Goal: Task Accomplishment & Management: Manage account settings

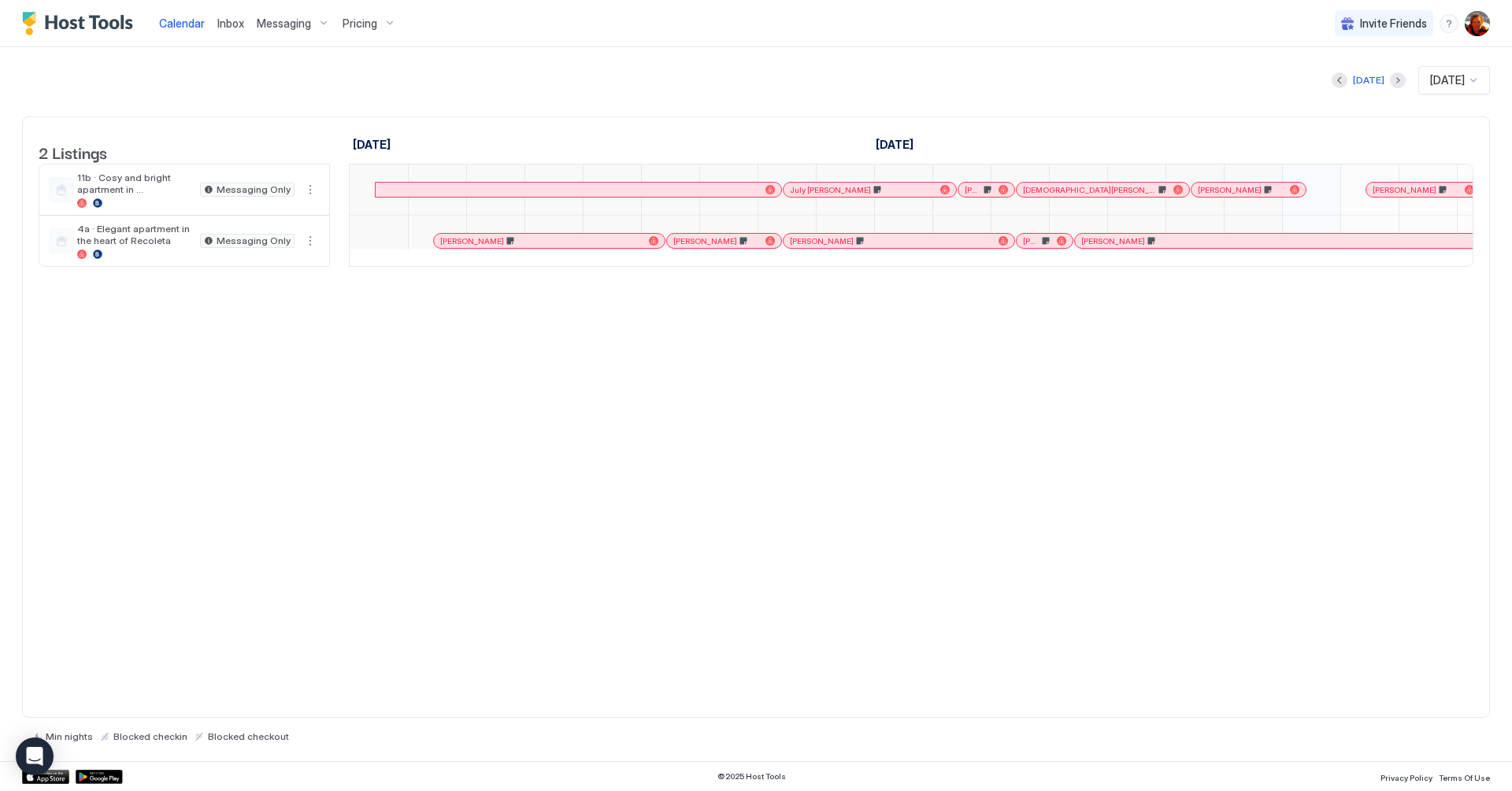
scroll to position [0, 875]
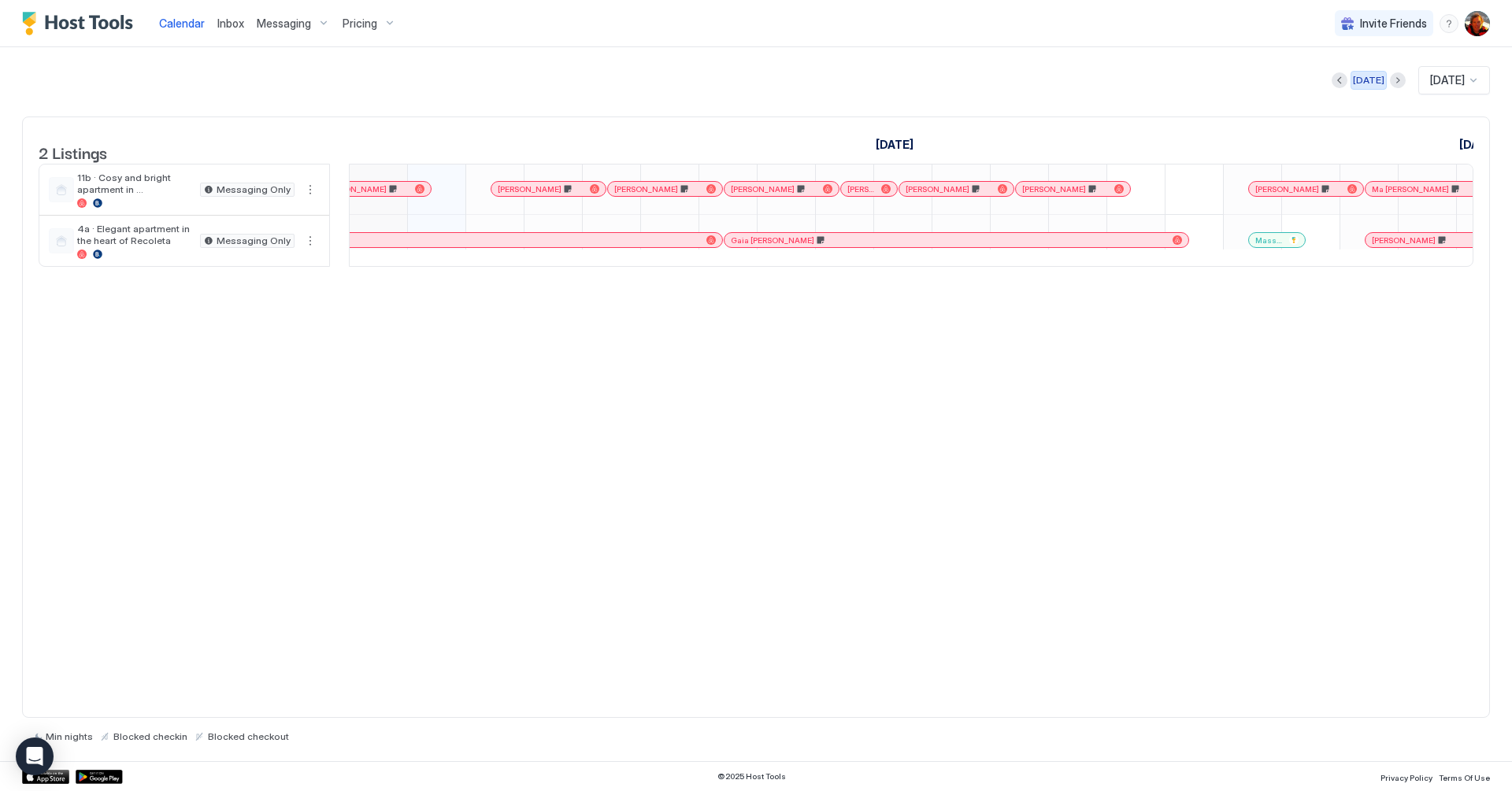
click at [1367, 78] on div "[DATE]" at bounding box center [1368, 80] width 31 height 14
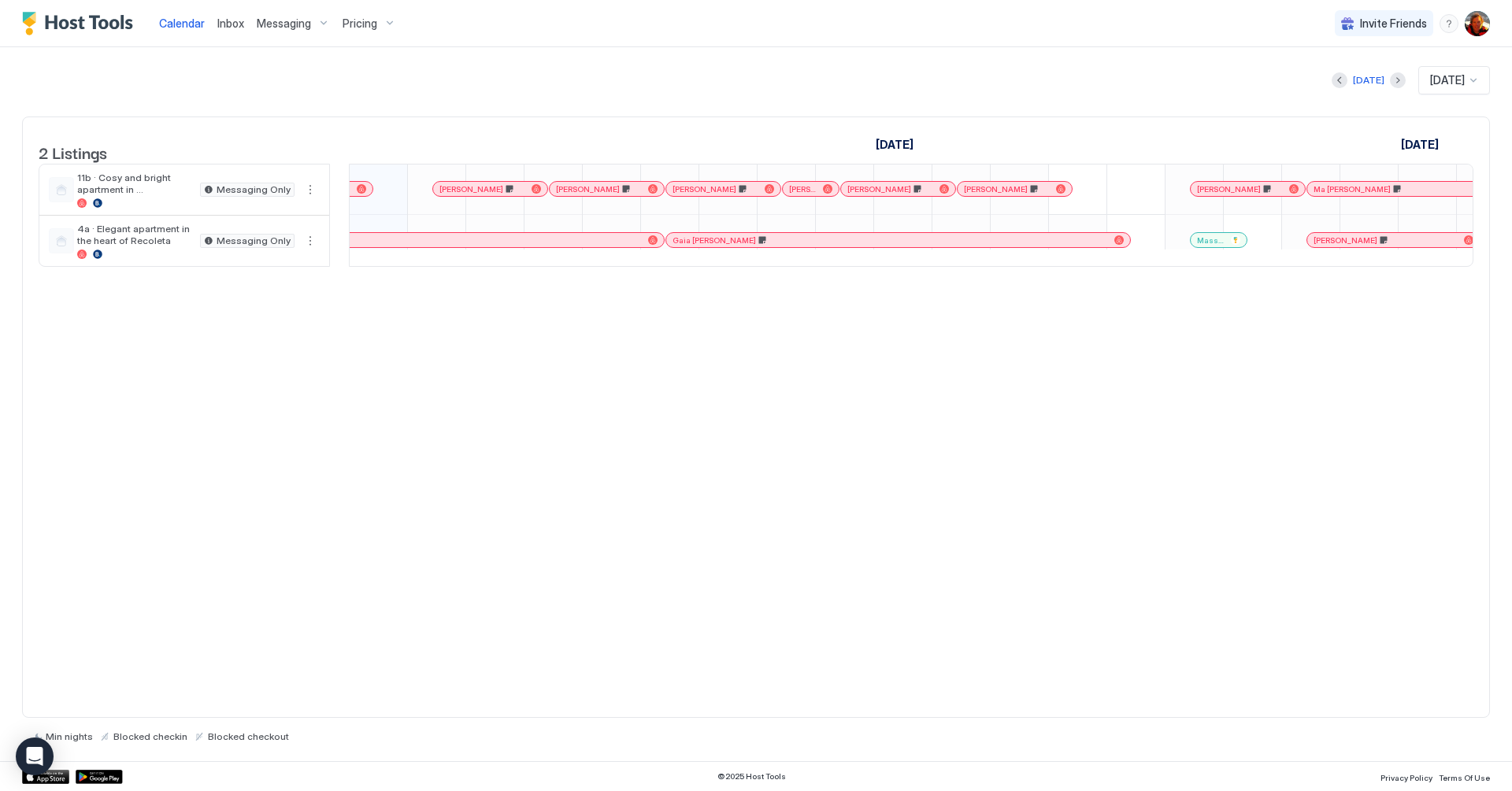
click at [743, 246] on div "Gaia [PERSON_NAME]" at bounding box center [890, 240] width 435 height 10
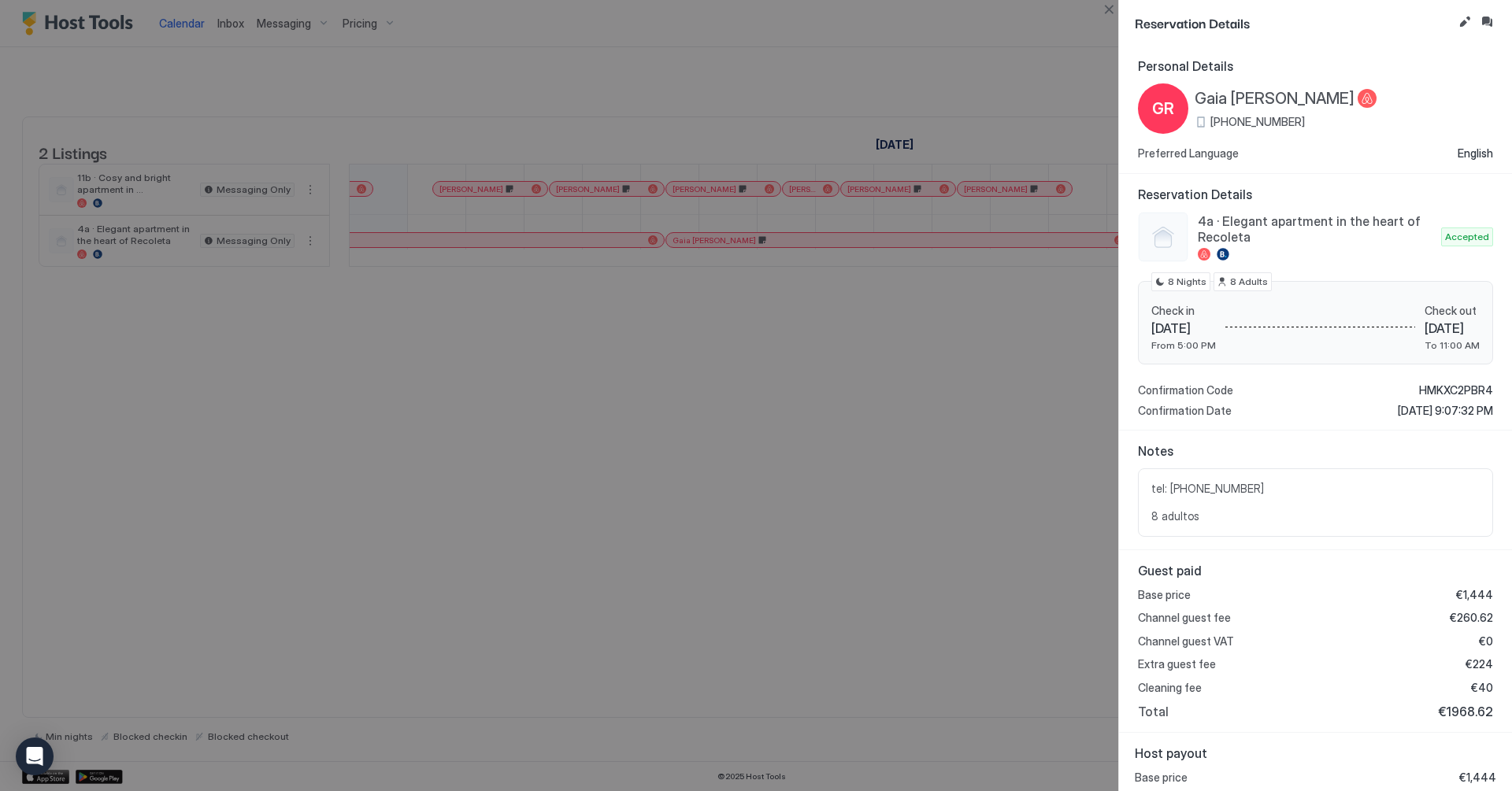
click at [837, 463] on div at bounding box center [756, 395] width 1512 height 791
drag, startPoint x: 1104, startPoint y: 10, endPoint x: 1055, endPoint y: 38, distance: 56.4
click at [1104, 11] on button "Close" at bounding box center [1109, 10] width 19 height 19
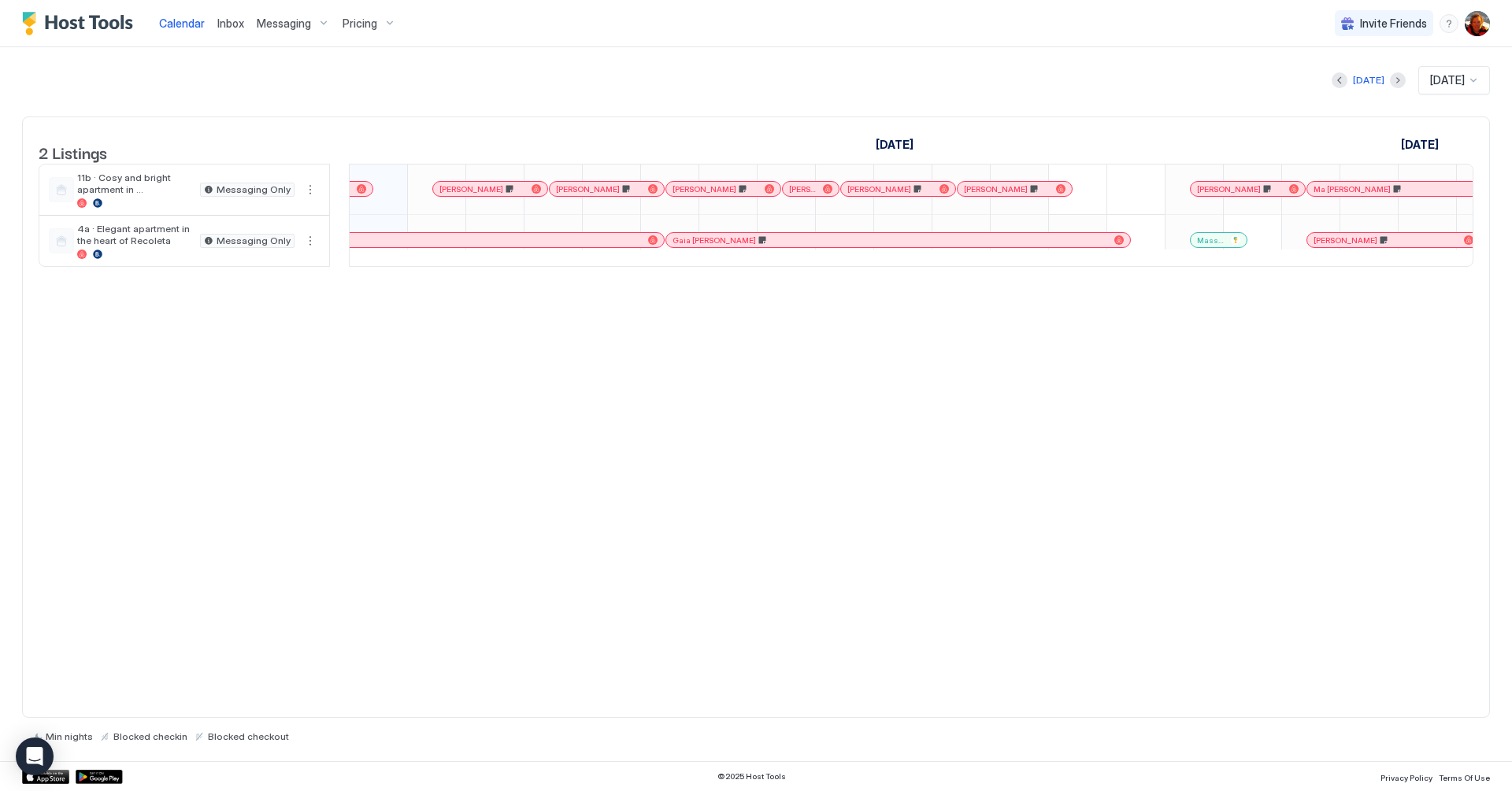
click at [696, 195] on div at bounding box center [697, 189] width 13 height 13
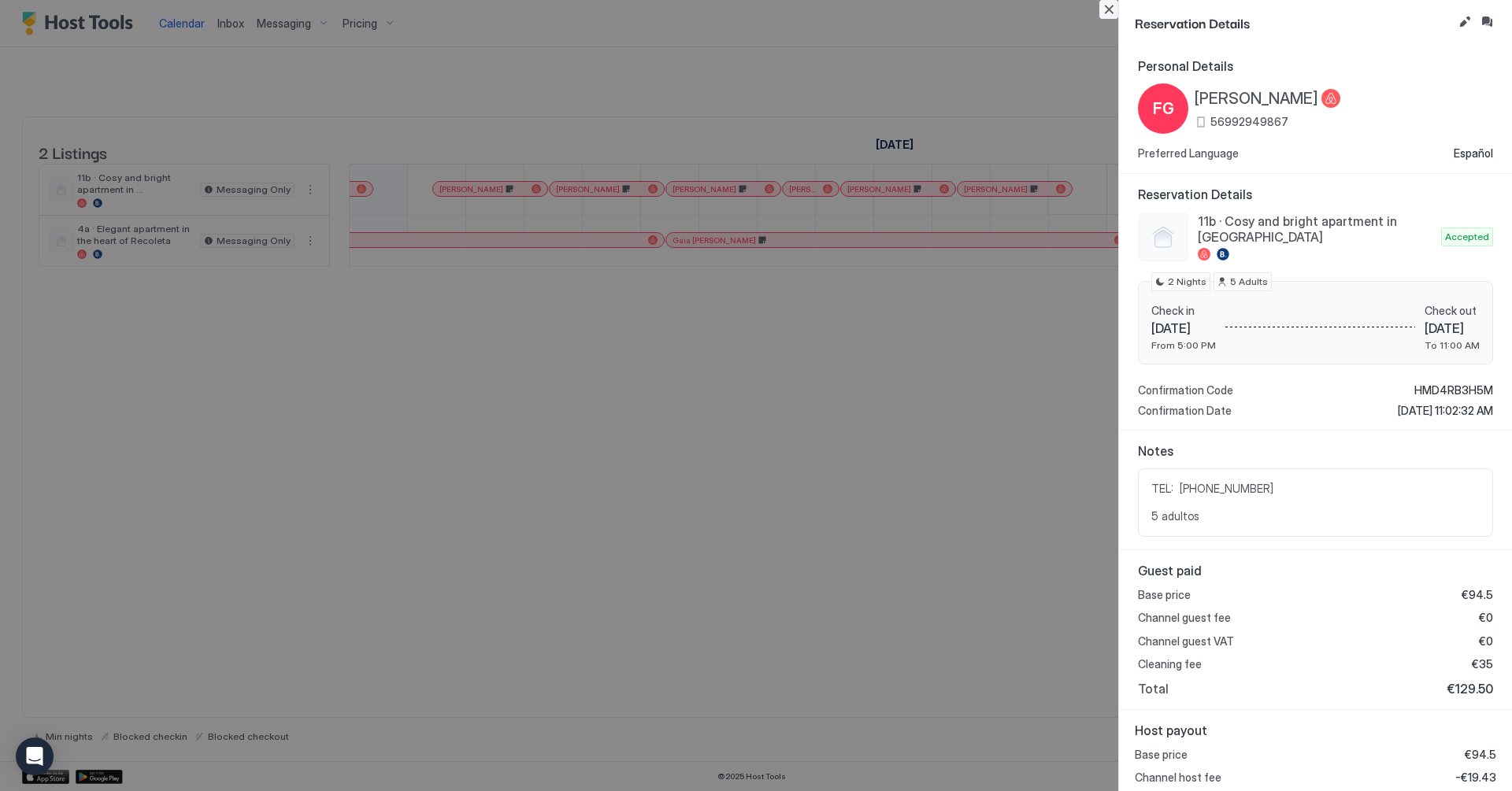
click at [1114, 16] on button "Close" at bounding box center [1109, 10] width 19 height 19
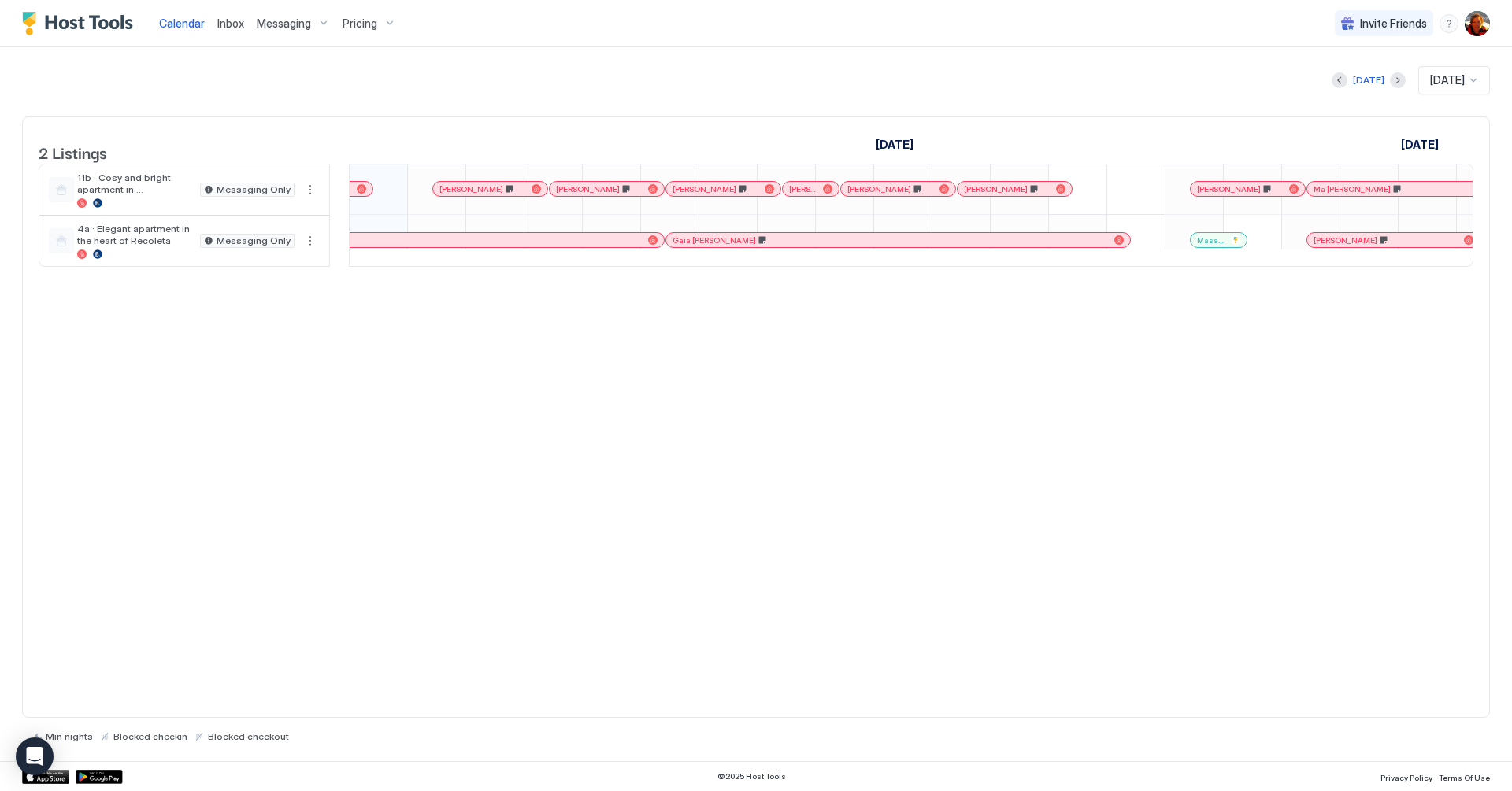
click at [615, 182] on div "[PERSON_NAME]" at bounding box center [582, 174] width 116 height 18
click at [610, 194] on span "[PERSON_NAME]" at bounding box center [587, 189] width 63 height 10
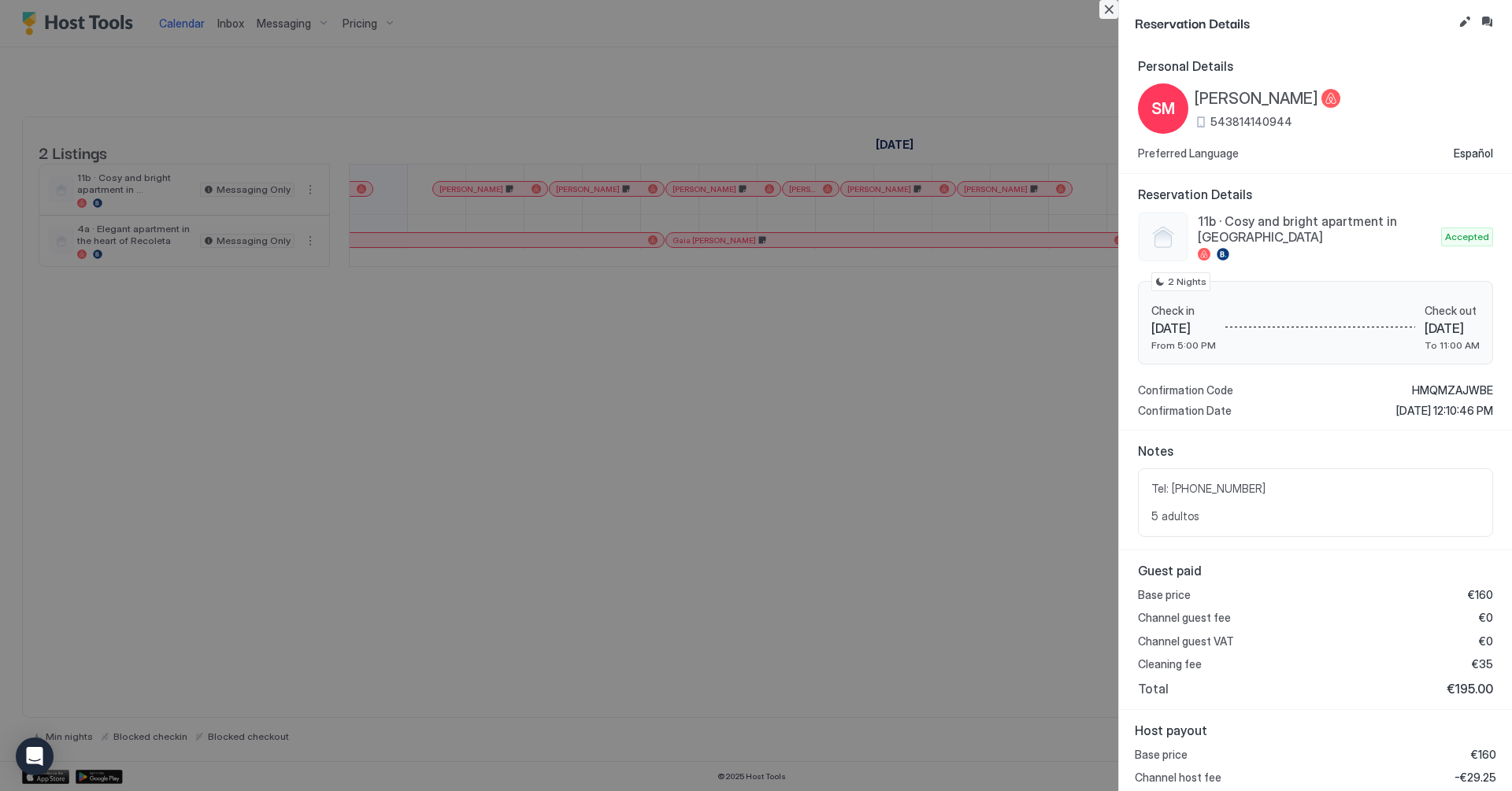
click at [1112, 12] on button "Close" at bounding box center [1109, 10] width 19 height 19
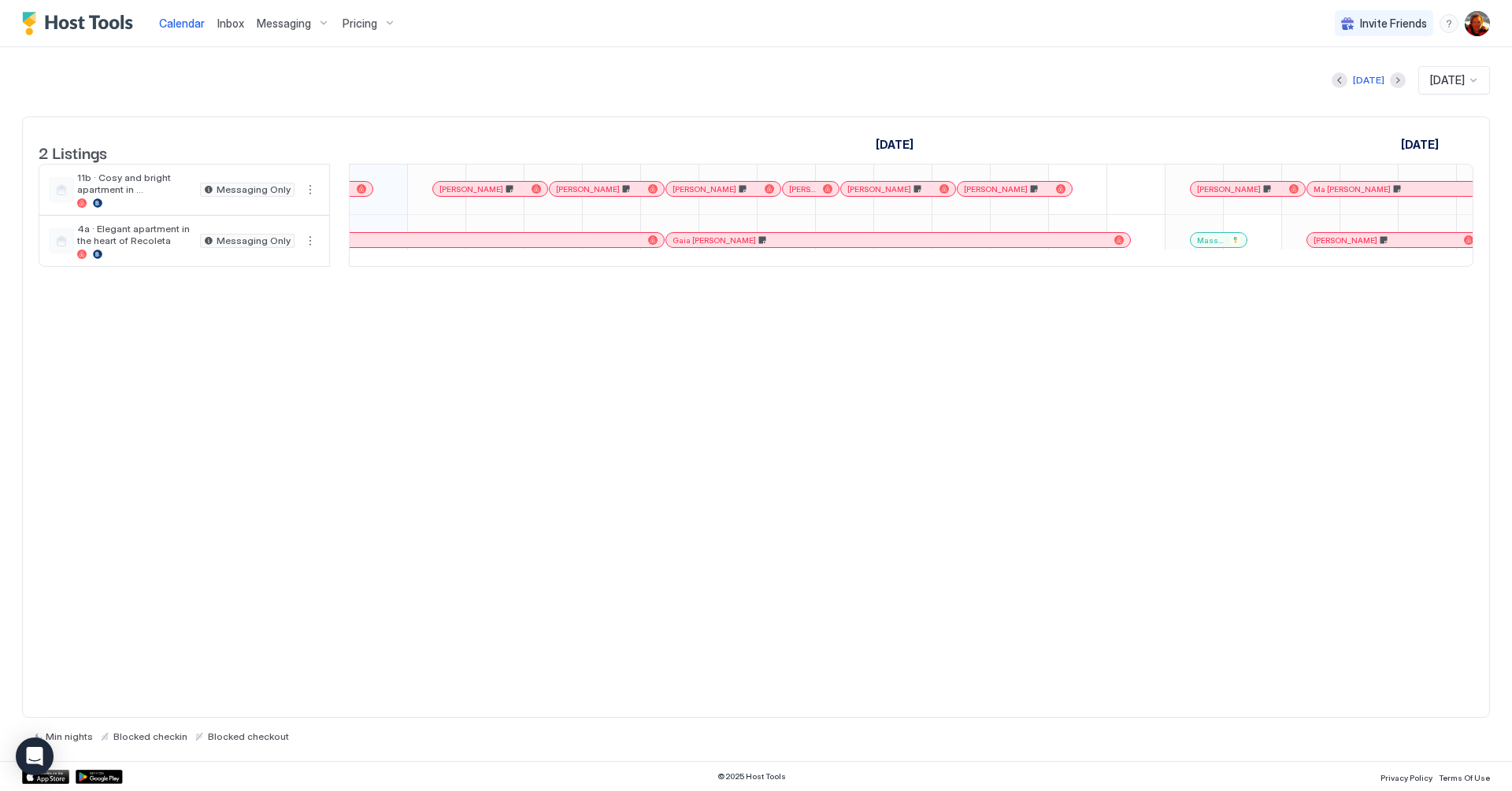
click at [595, 194] on span "[PERSON_NAME]" at bounding box center [587, 189] width 63 height 10
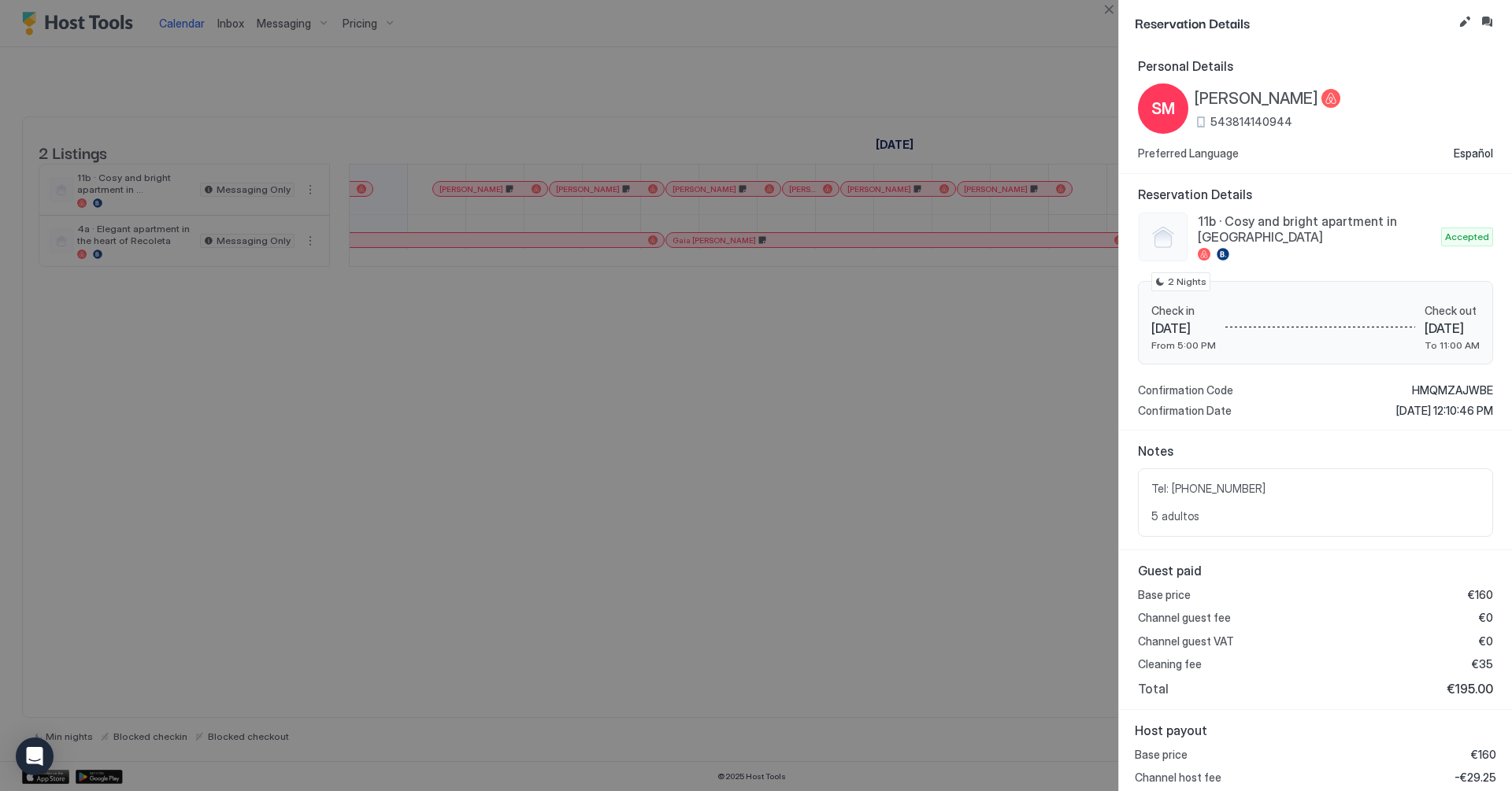
click at [941, 477] on div at bounding box center [756, 395] width 1512 height 791
click at [979, 454] on div at bounding box center [756, 395] width 1512 height 791
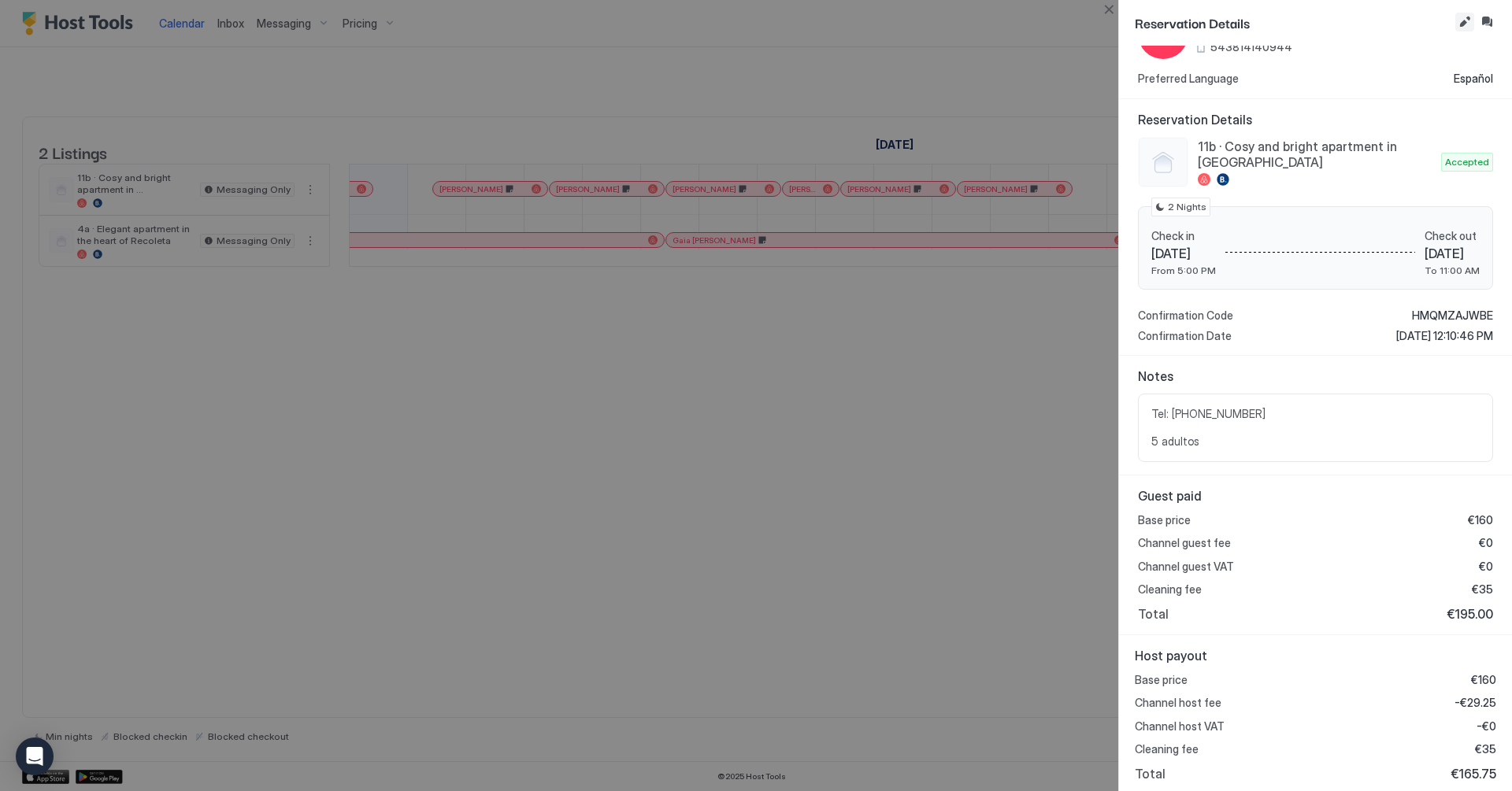
click at [1458, 23] on button "Edit reservation" at bounding box center [1465, 22] width 19 height 19
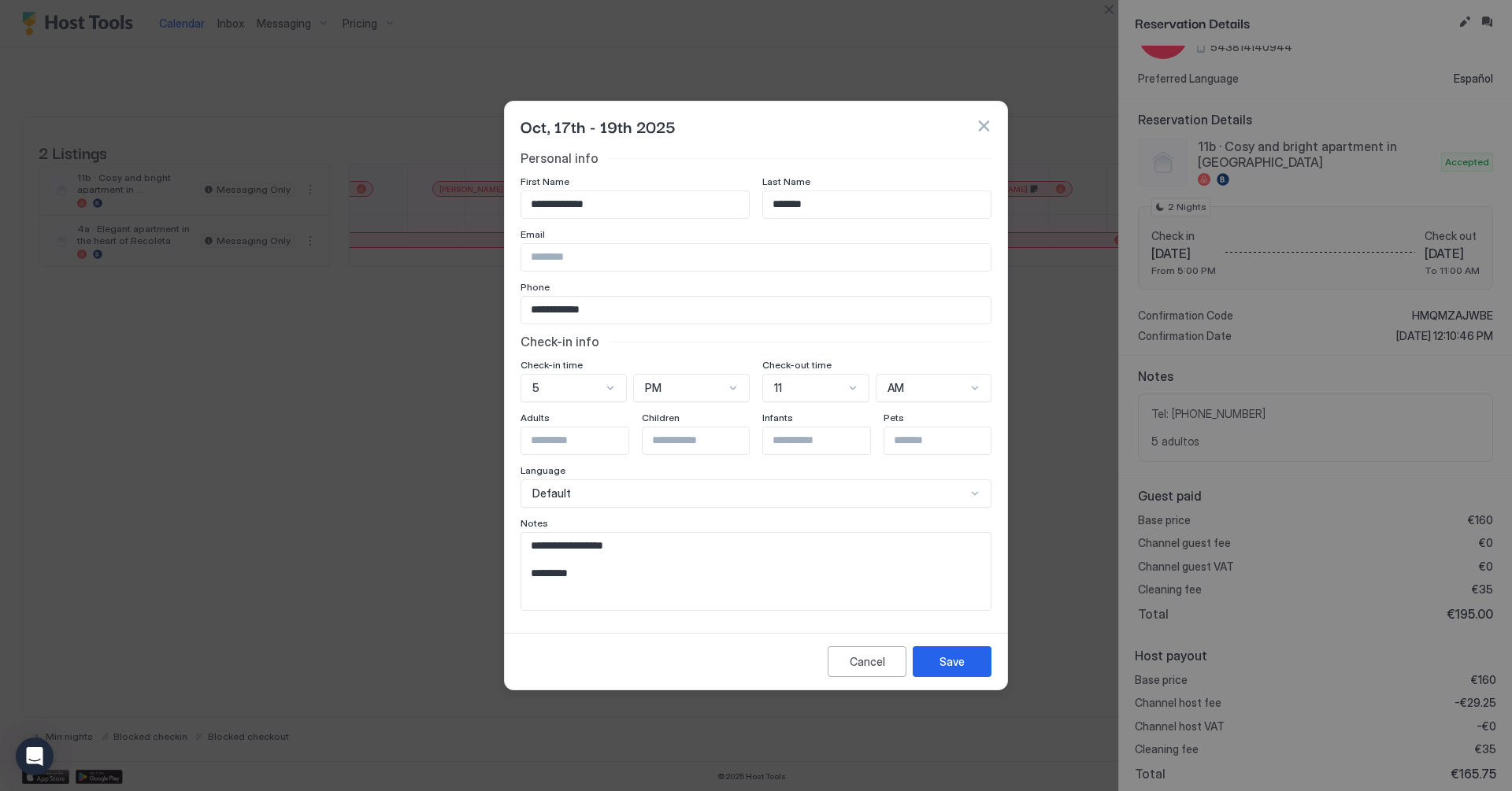
click at [607, 565] on textarea "**********" at bounding box center [756, 572] width 470 height 78
click at [616, 575] on textarea "**********" at bounding box center [756, 572] width 470 height 78
paste textarea "**********"
type textarea "**********"
click at [934, 665] on button "Save" at bounding box center [952, 662] width 79 height 31
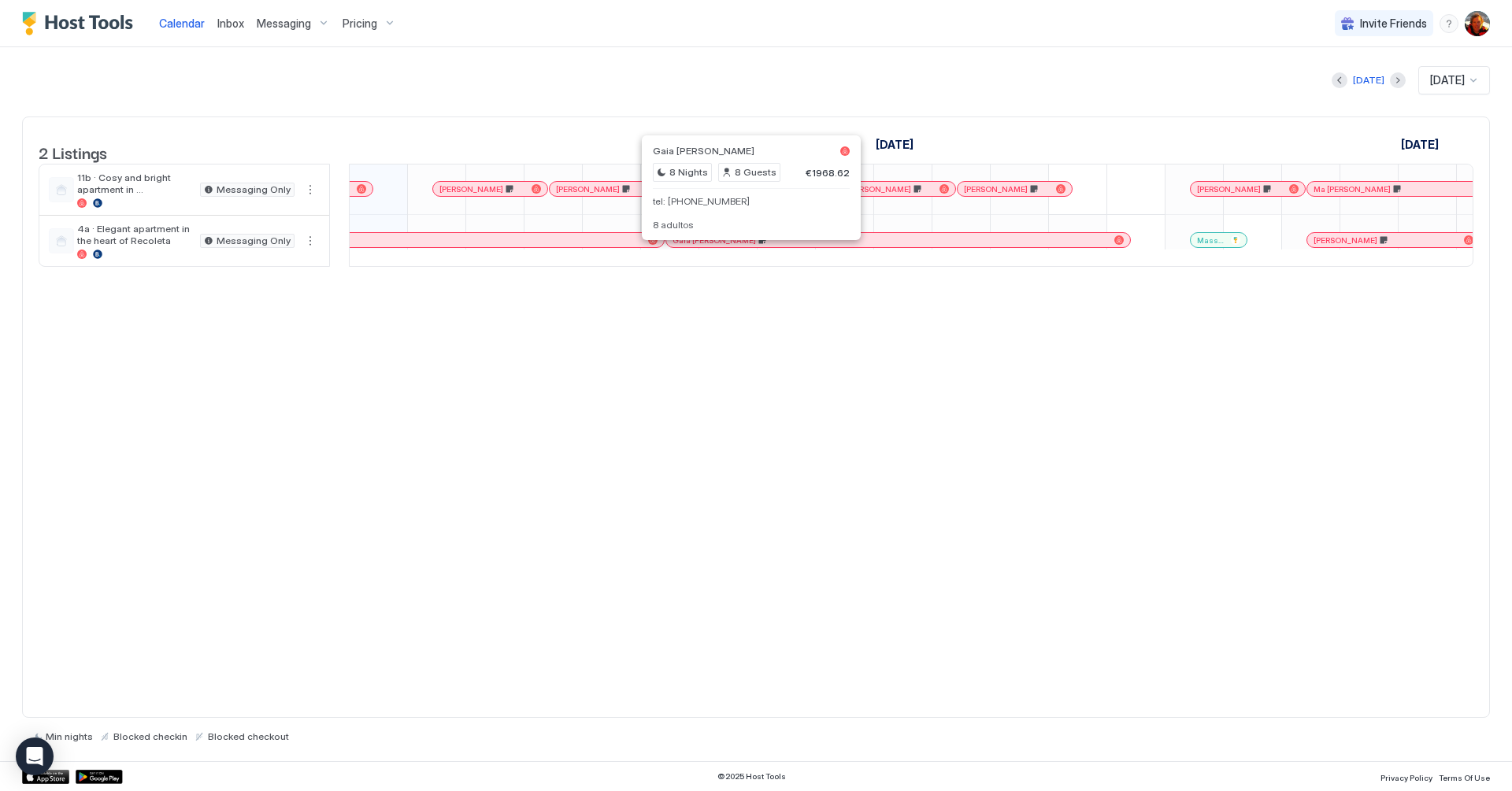
click at [744, 247] on div at bounding box center [745, 240] width 13 height 13
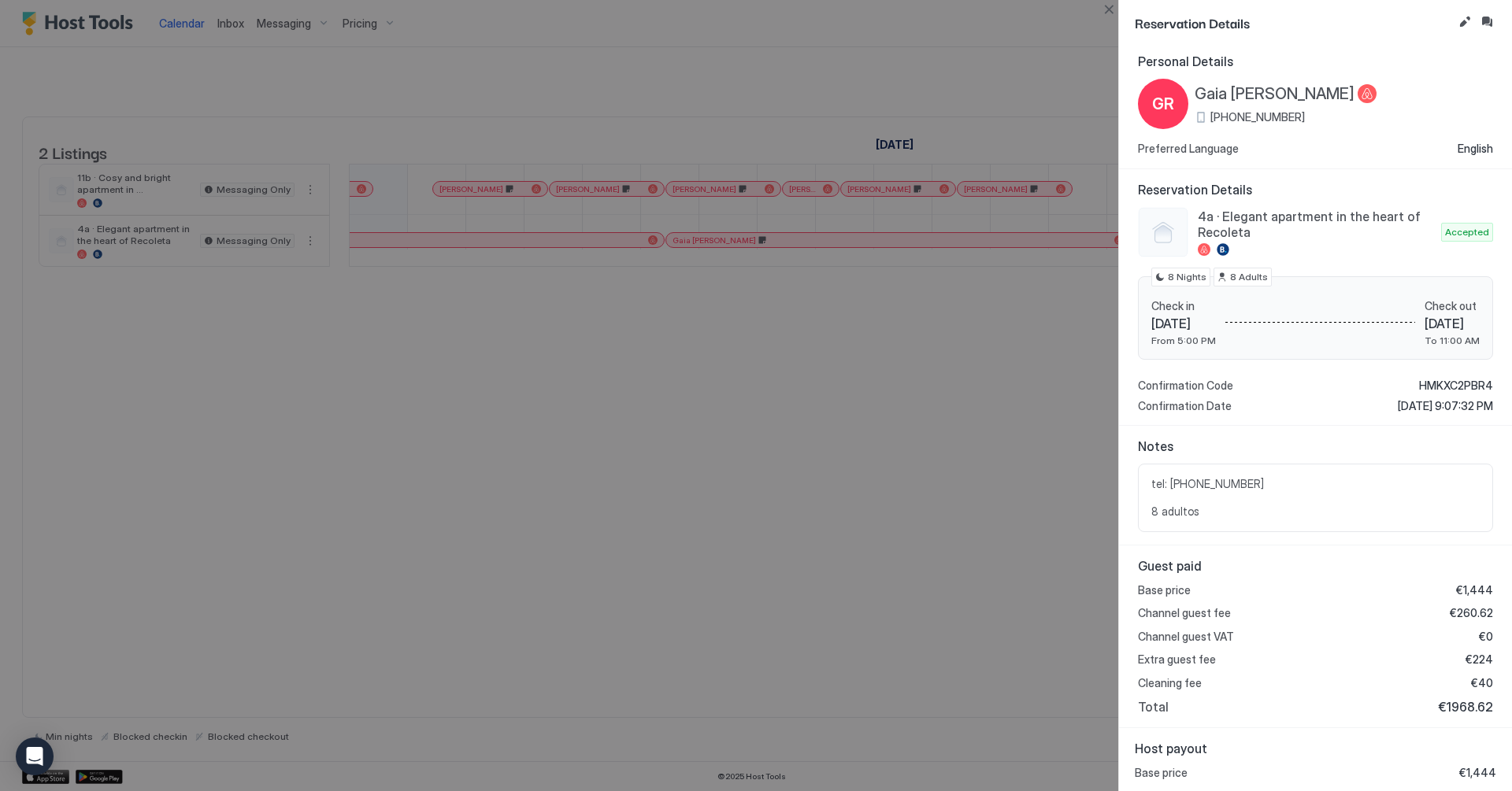
scroll to position [0, 0]
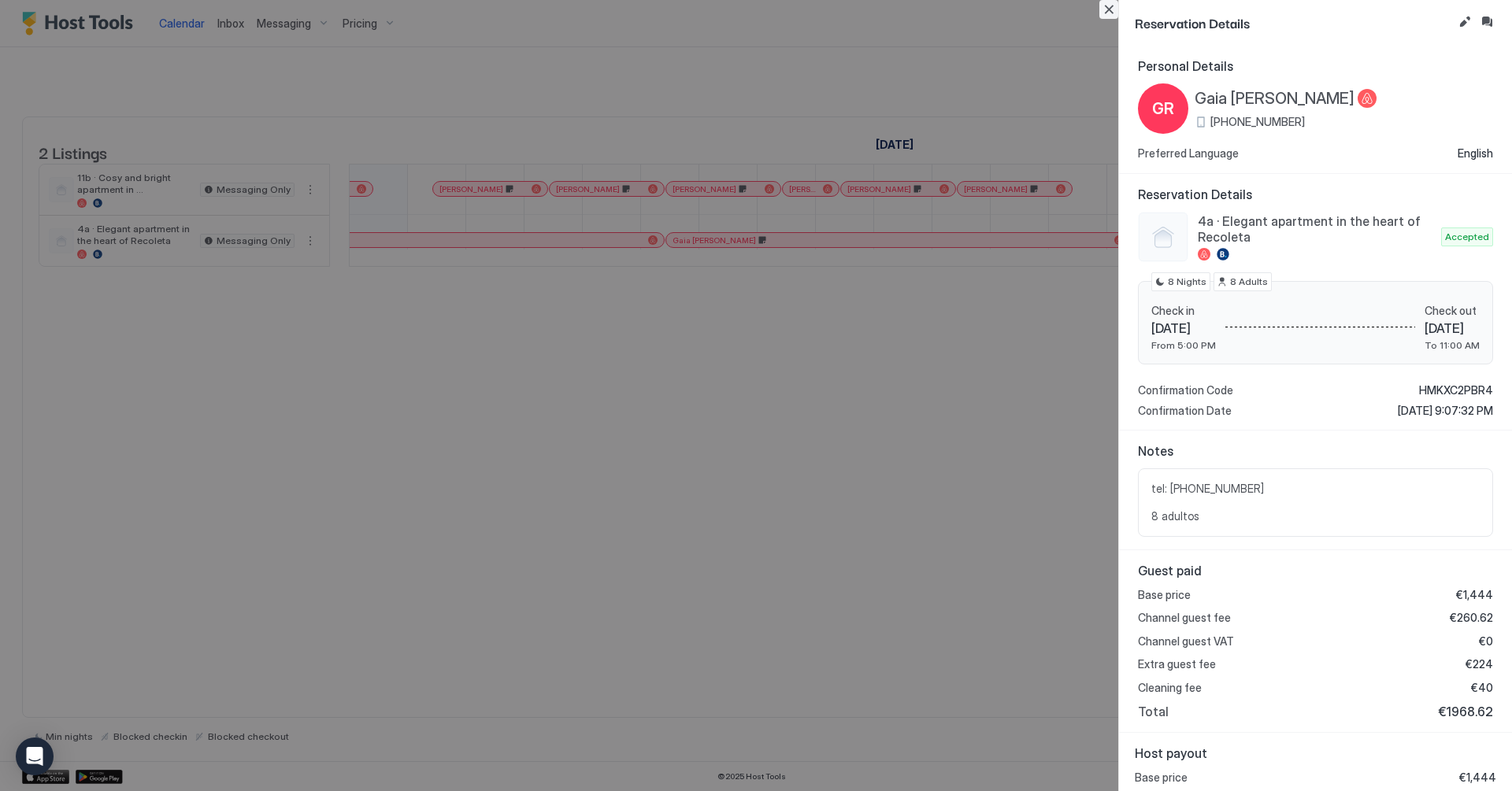
click at [1109, 14] on button "Close" at bounding box center [1109, 10] width 19 height 19
